Goal: Information Seeking & Learning: Learn about a topic

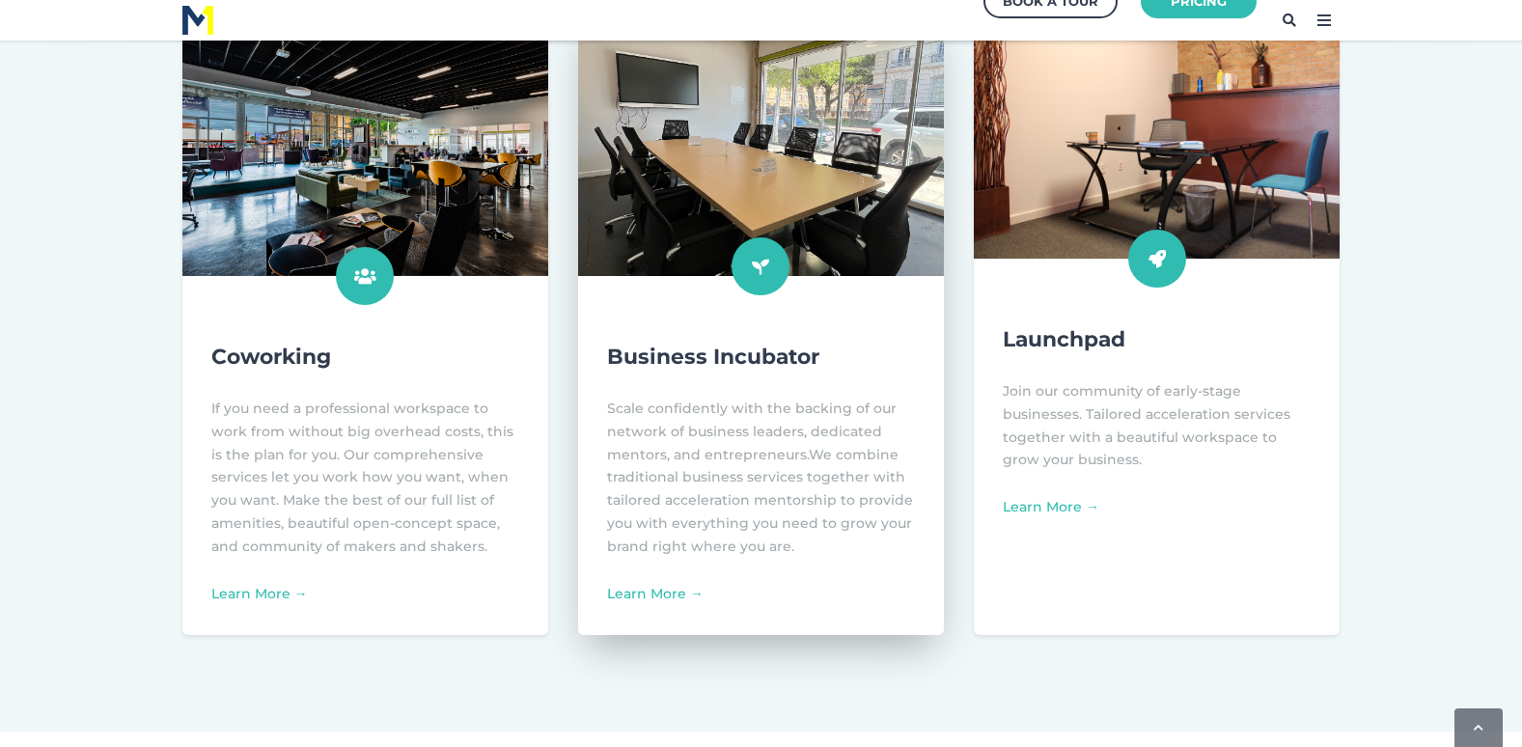
scroll to position [772, 0]
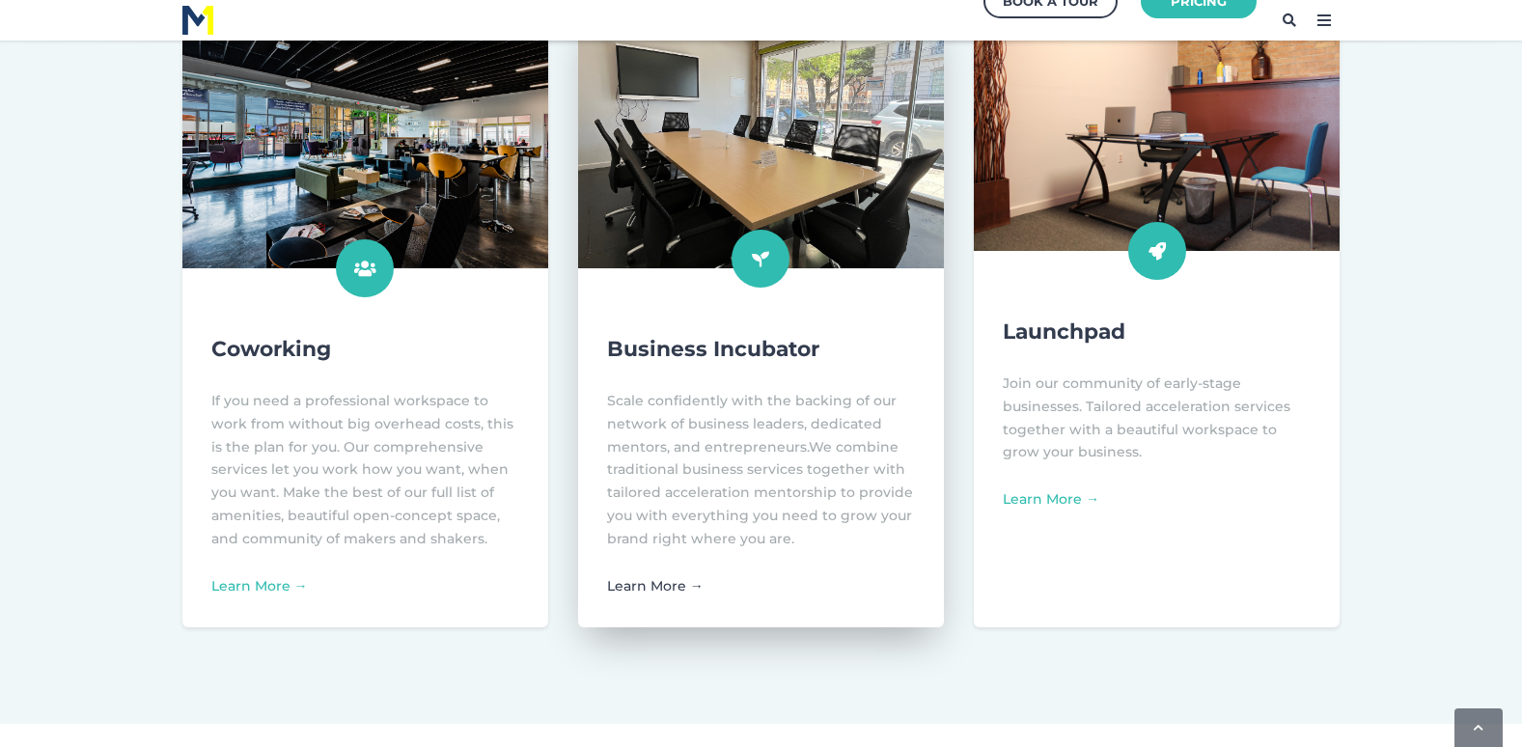
click at [668, 583] on link "Learn More →" at bounding box center [655, 585] width 96 height 17
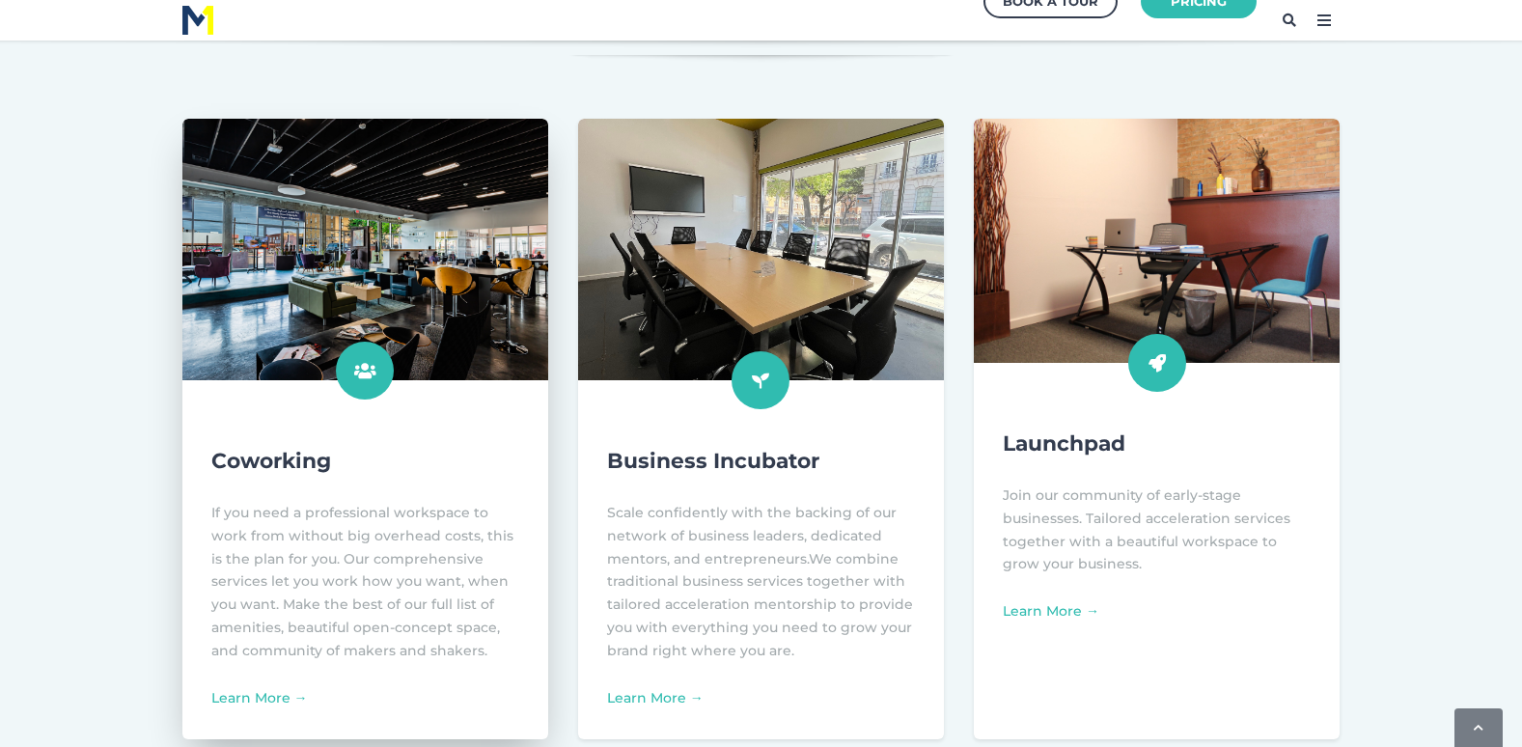
scroll to position [675, 0]
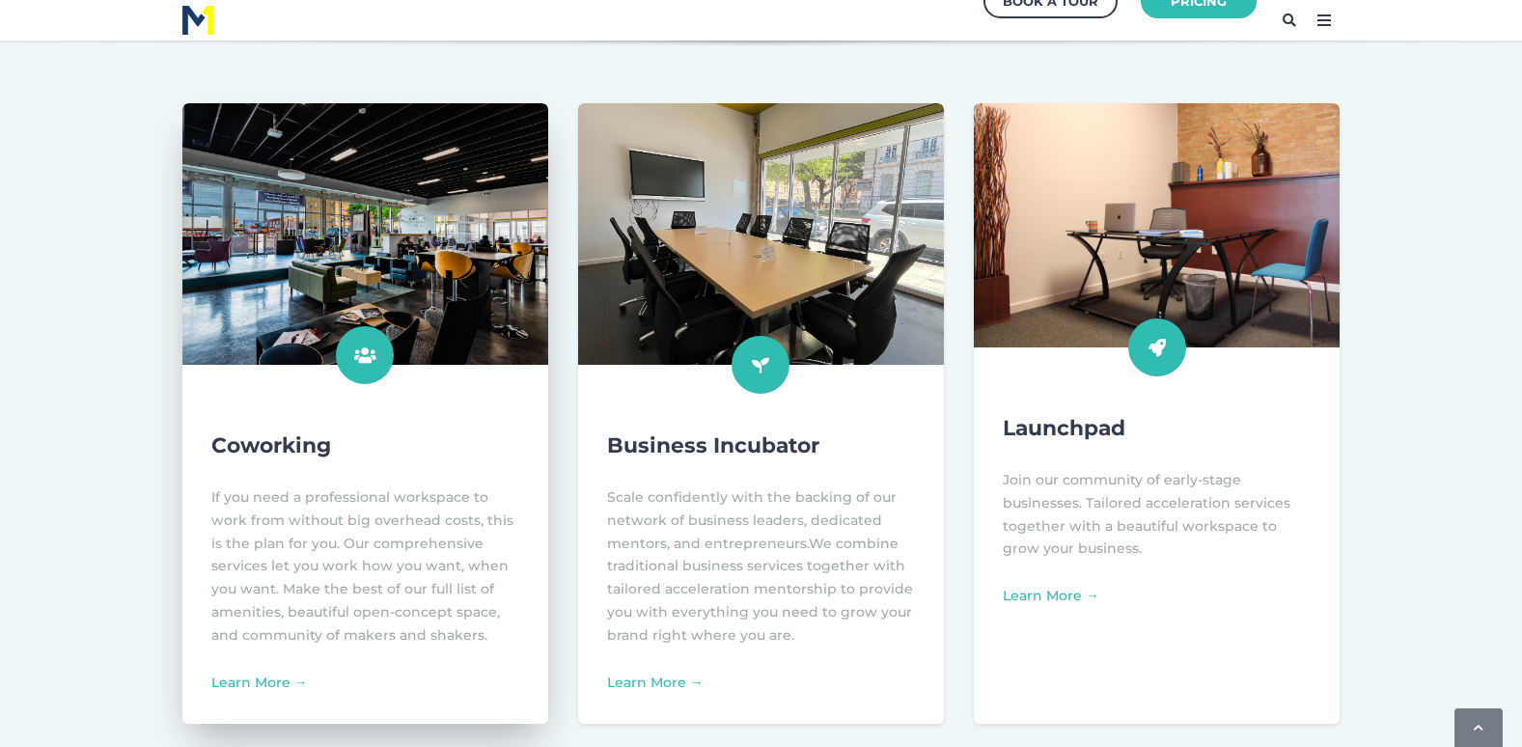
click at [371, 250] on img at bounding box center [365, 235] width 402 height 288
click at [263, 684] on link "Learn More →" at bounding box center [259, 682] width 96 height 17
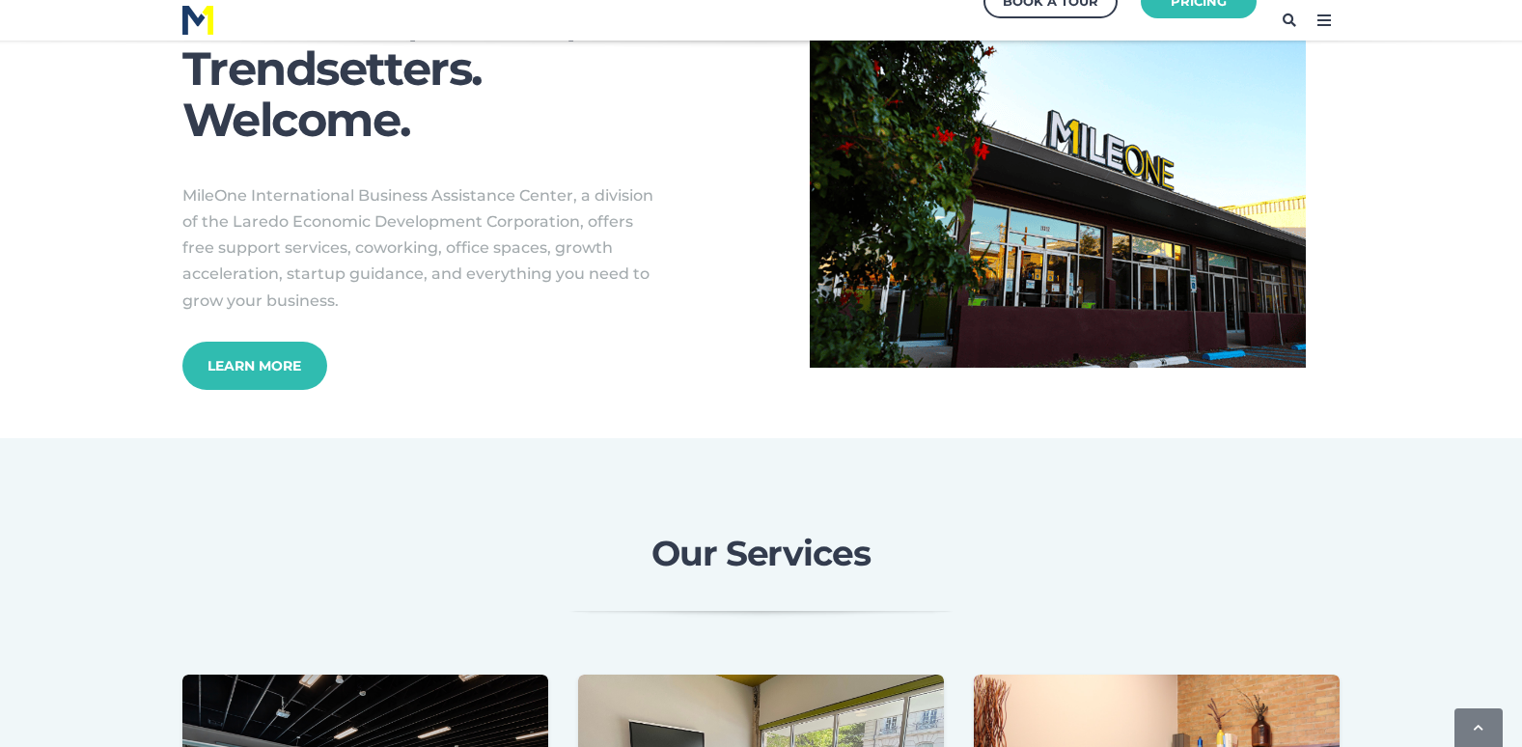
scroll to position [0, 0]
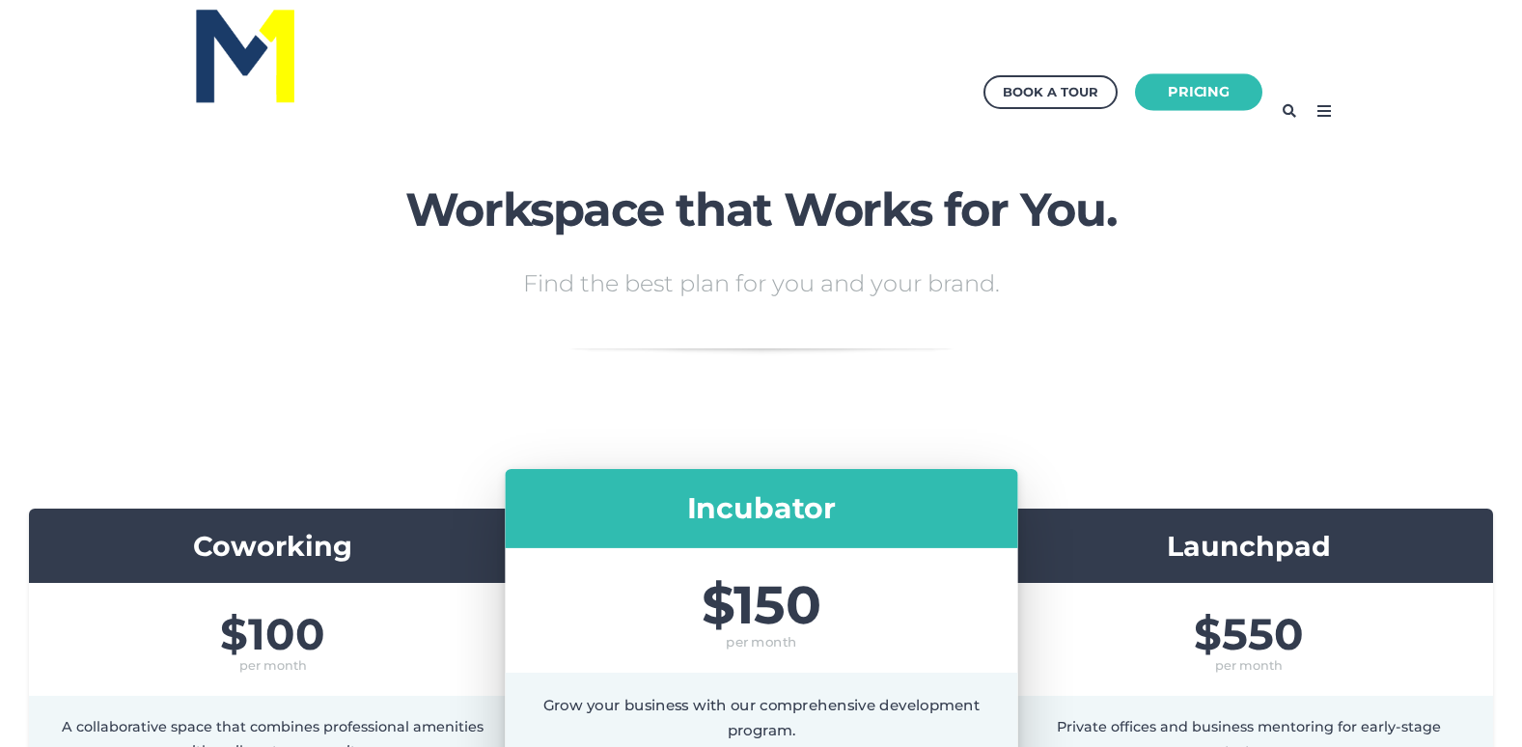
drag, startPoint x: 1187, startPoint y: 97, endPoint x: 1175, endPoint y: 103, distance: 12.9
click at [1187, 97] on link "Pricing" at bounding box center [1198, 92] width 127 height 38
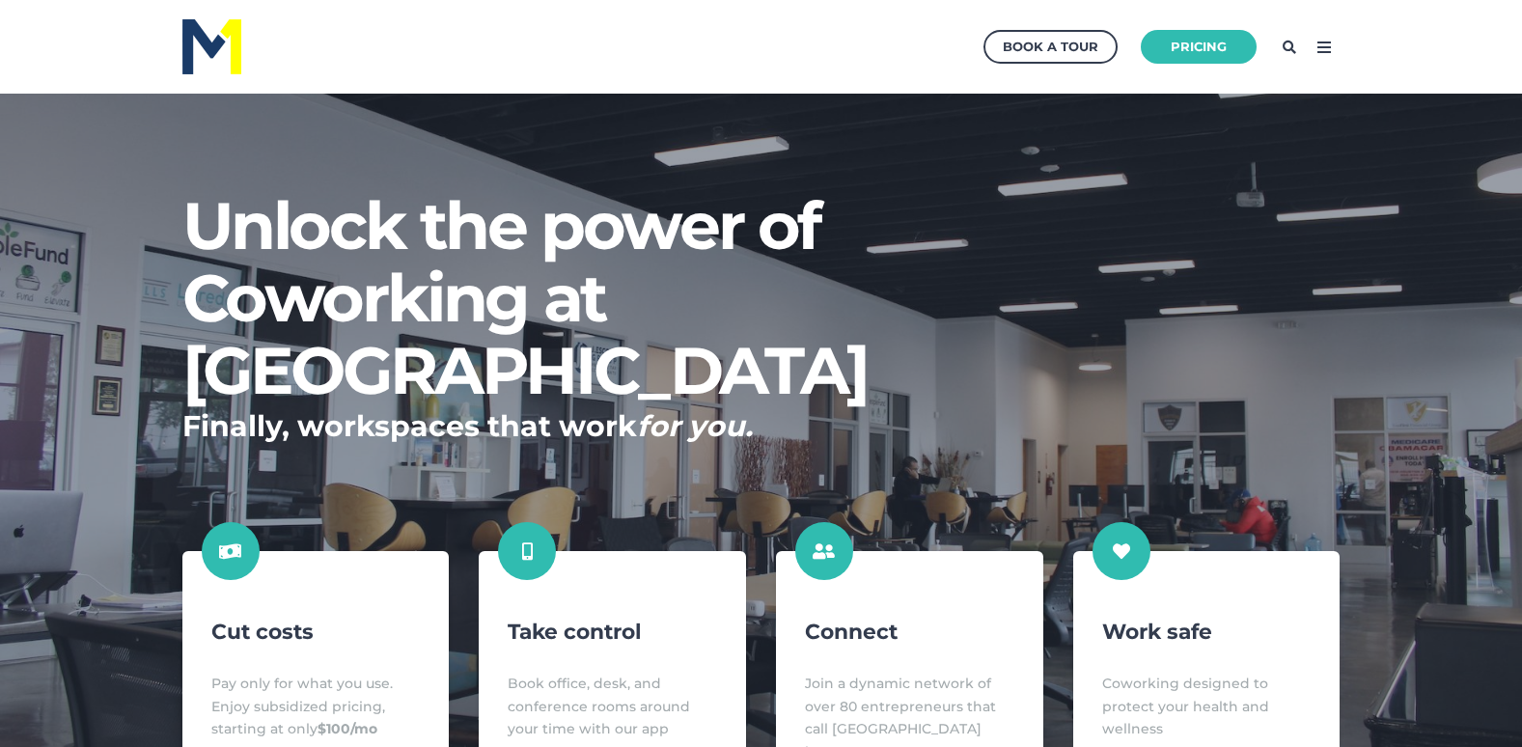
click at [1319, 50] on icon at bounding box center [1323, 47] width 31 height 31
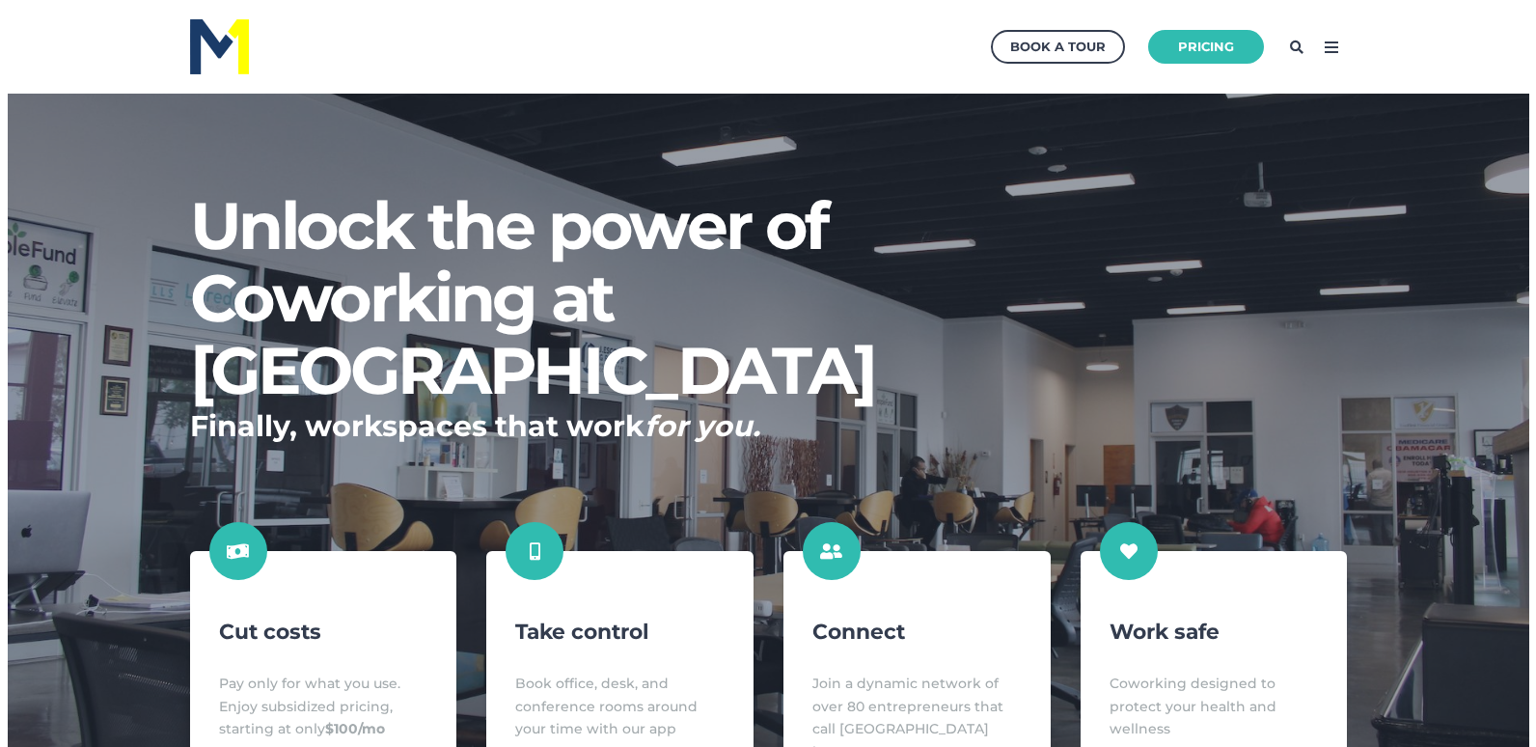
scroll to position [766, 1555]
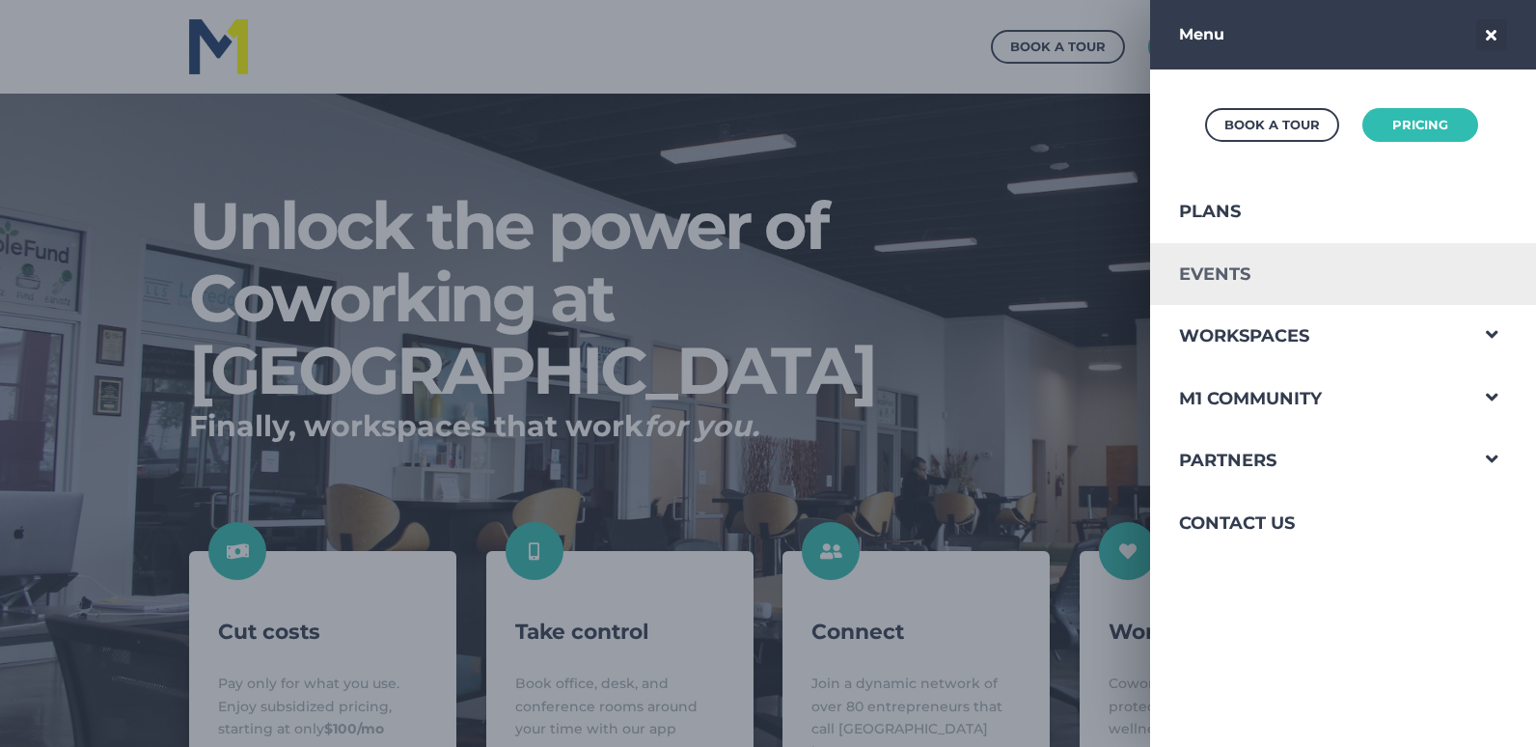
click at [1208, 266] on link "Events" at bounding box center [1308, 274] width 316 height 63
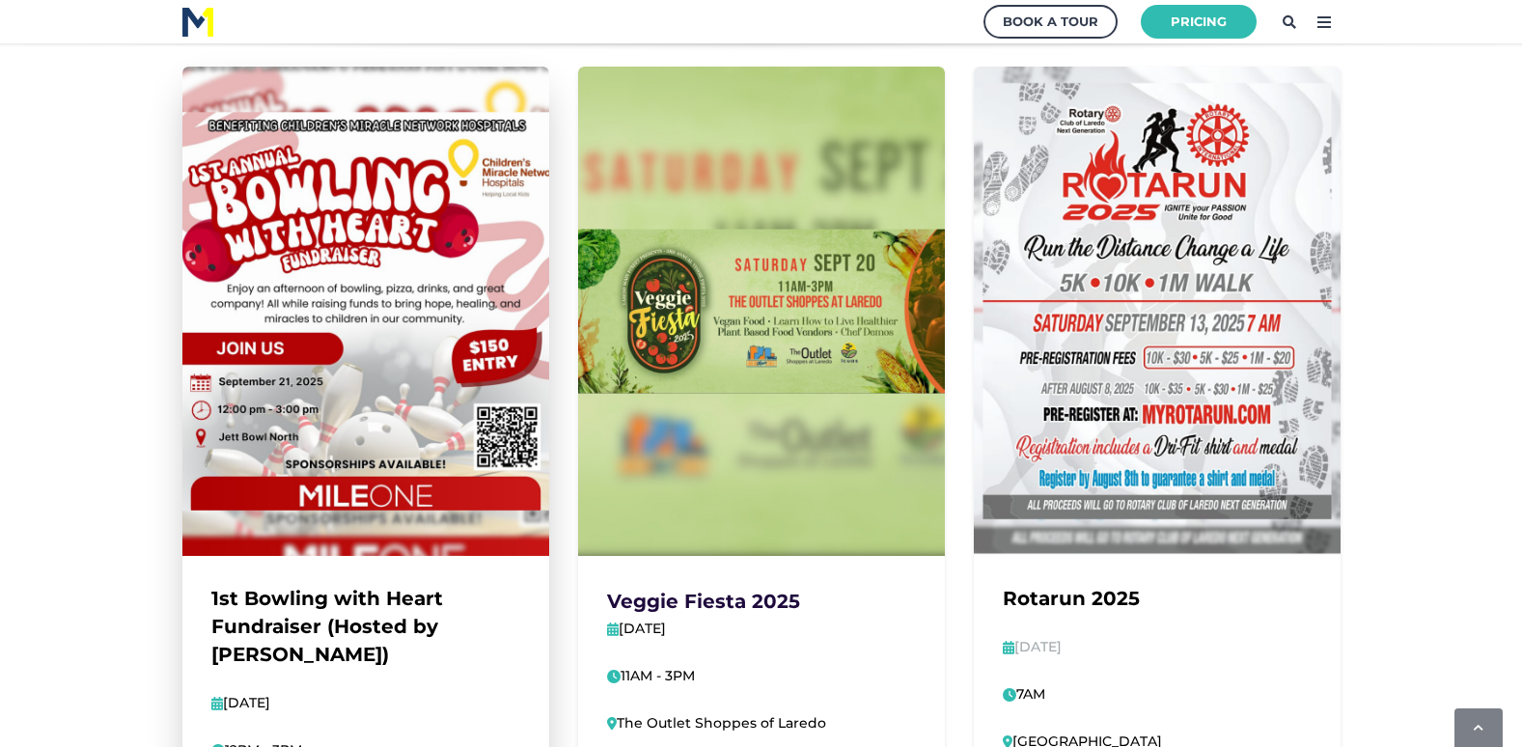
scroll to position [289, 0]
